Goal: Entertainment & Leisure: Browse casually

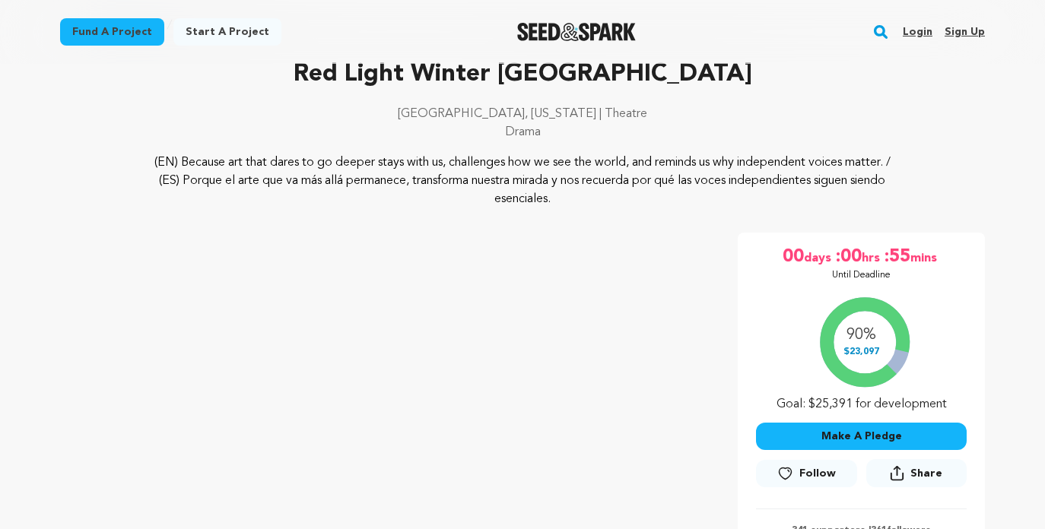
scroll to position [97, 0]
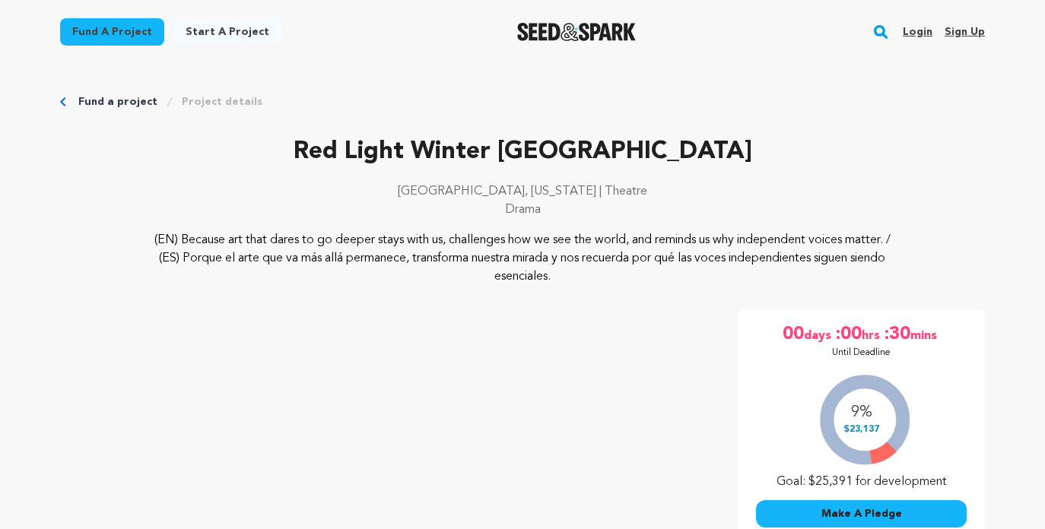
scroll to position [97, 0]
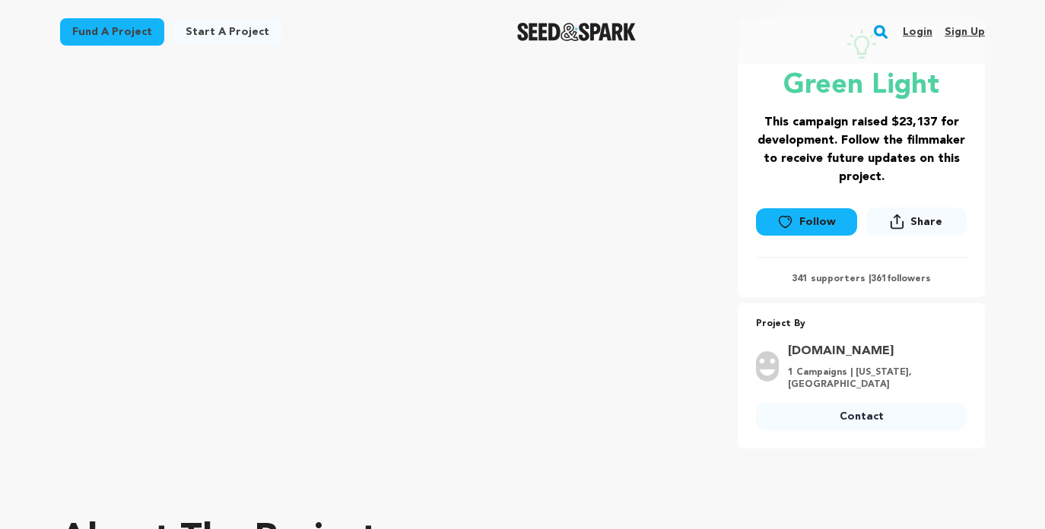
scroll to position [283, 0]
